Goal: Information Seeking & Learning: Learn about a topic

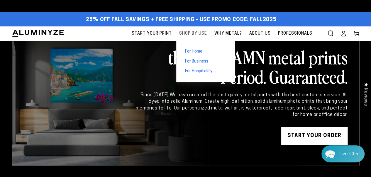
click at [190, 33] on span "Shop By Use" at bounding box center [193, 33] width 28 height 7
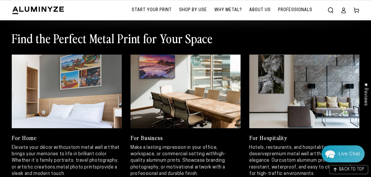
scroll to position [270, 0]
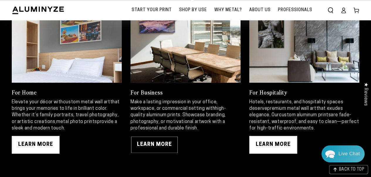
click at [161, 145] on link "LEARN MORE" at bounding box center [155, 145] width 48 height 18
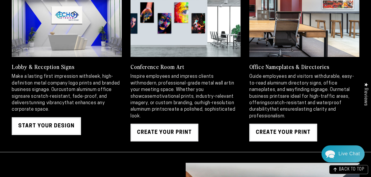
scroll to position [649, 0]
